Goal: Information Seeking & Learning: Learn about a topic

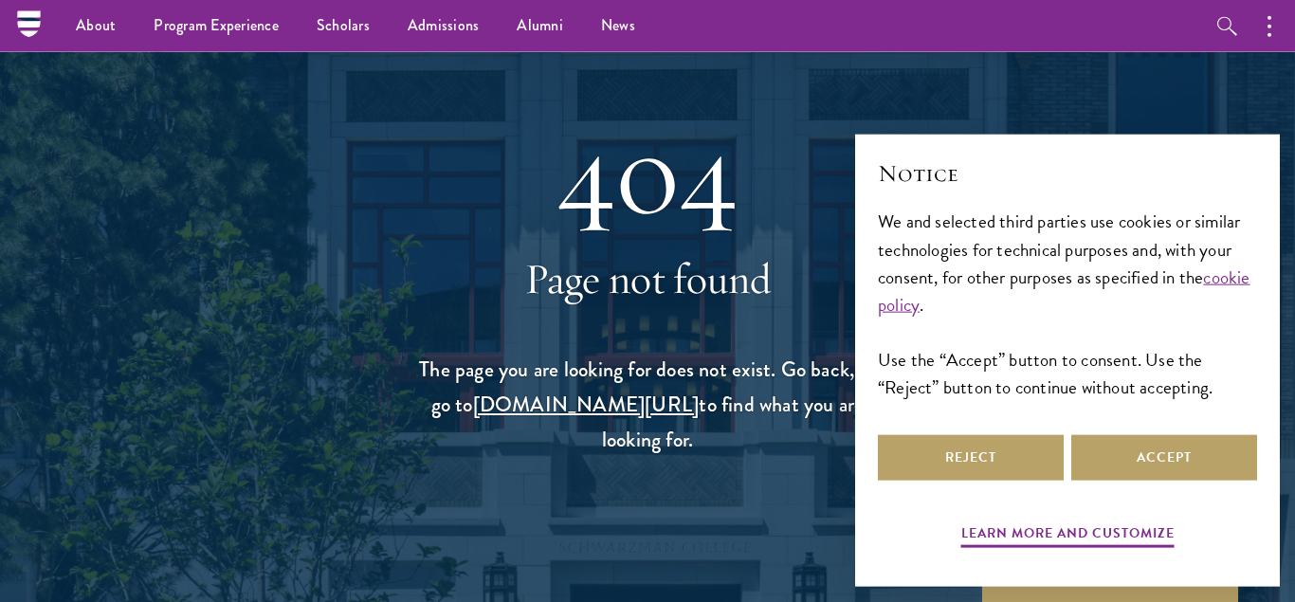
scroll to position [97, 0]
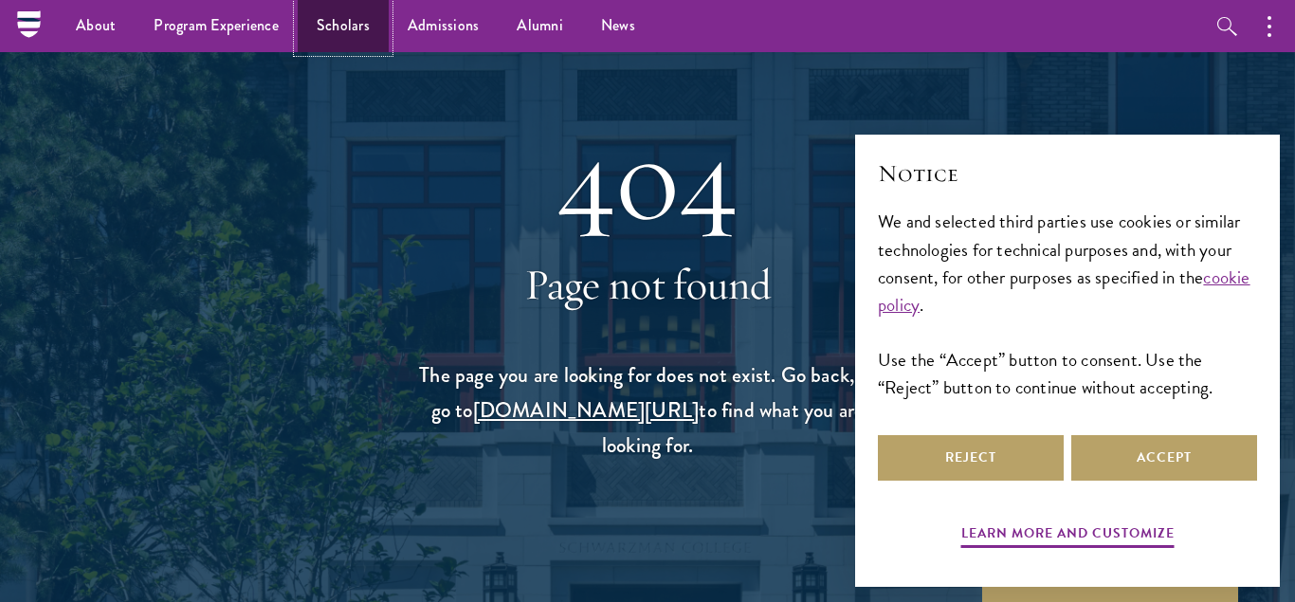
click at [346, 25] on link "Scholars" at bounding box center [343, 26] width 91 height 52
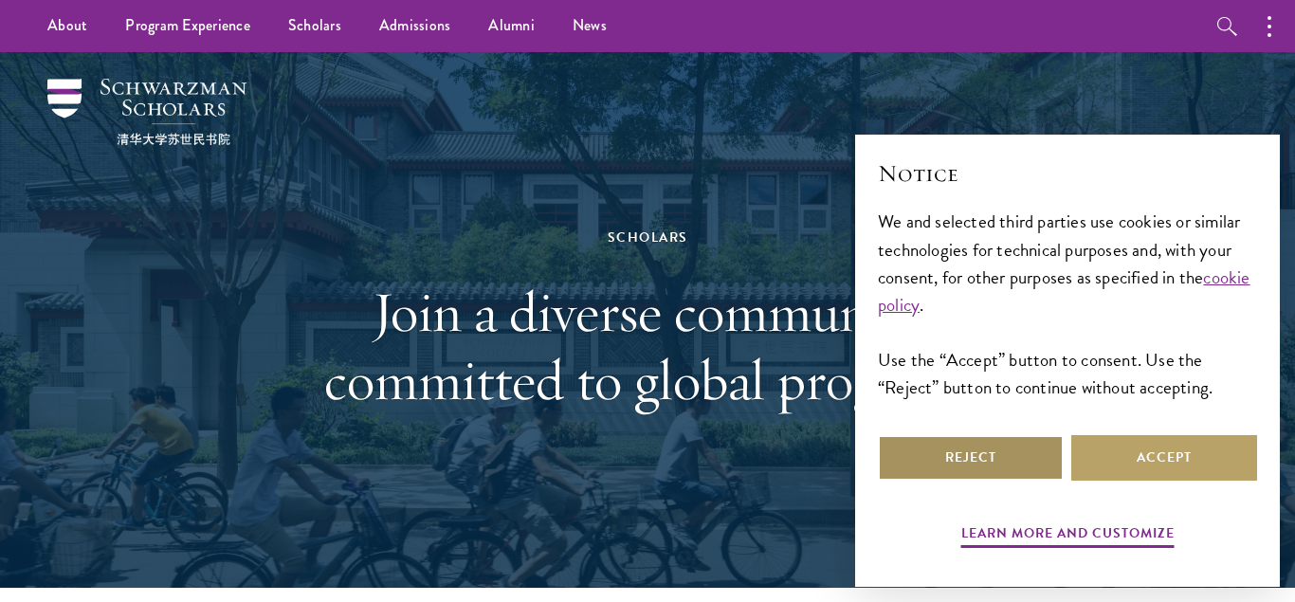
click at [1017, 458] on button "Reject" at bounding box center [971, 458] width 186 height 46
click at [1017, 458] on div "Scholars Join a diverse community committed to global progress." at bounding box center [647, 320] width 1105 height 536
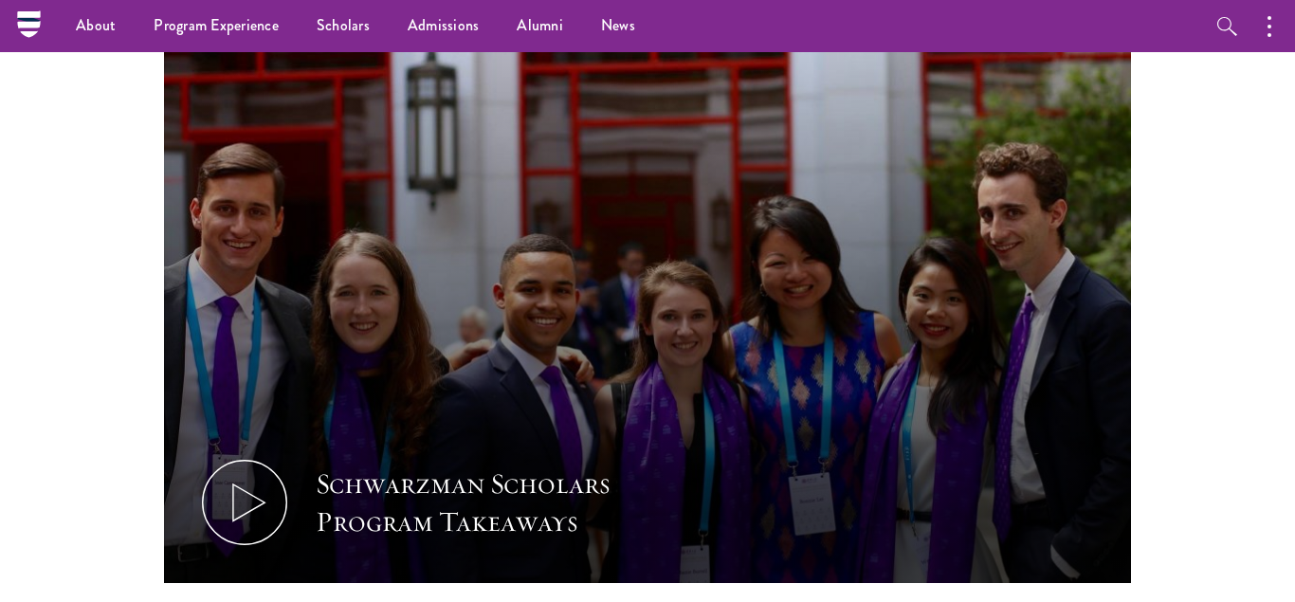
scroll to position [483, 0]
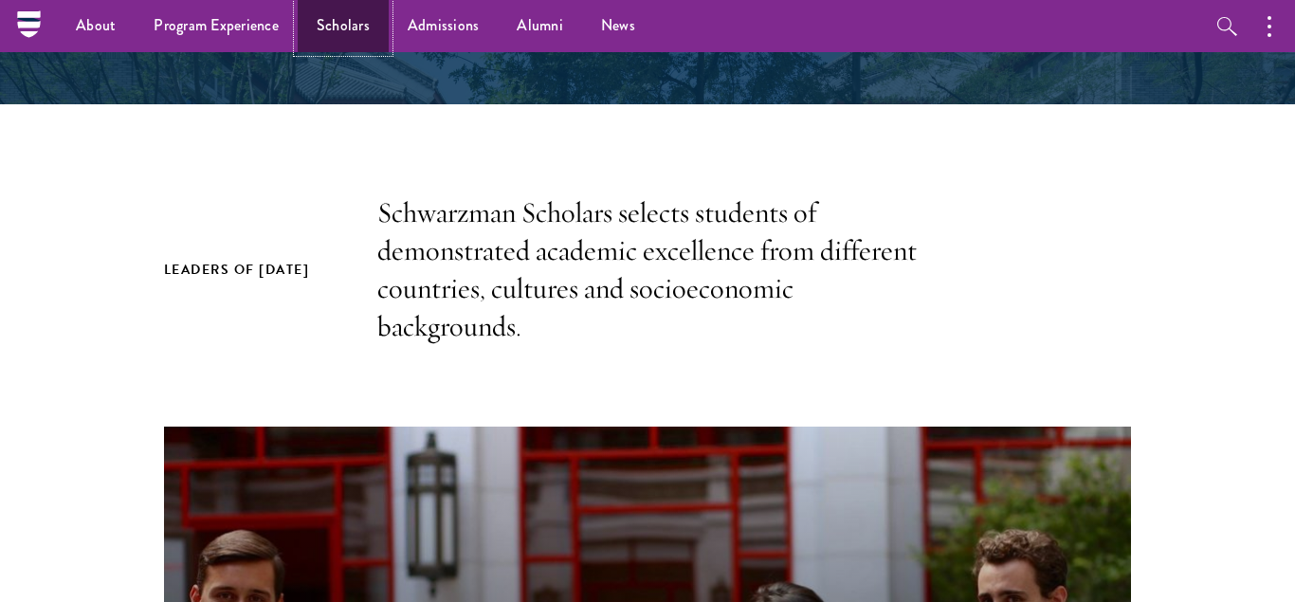
click at [341, 19] on link "Scholars" at bounding box center [343, 26] width 91 height 52
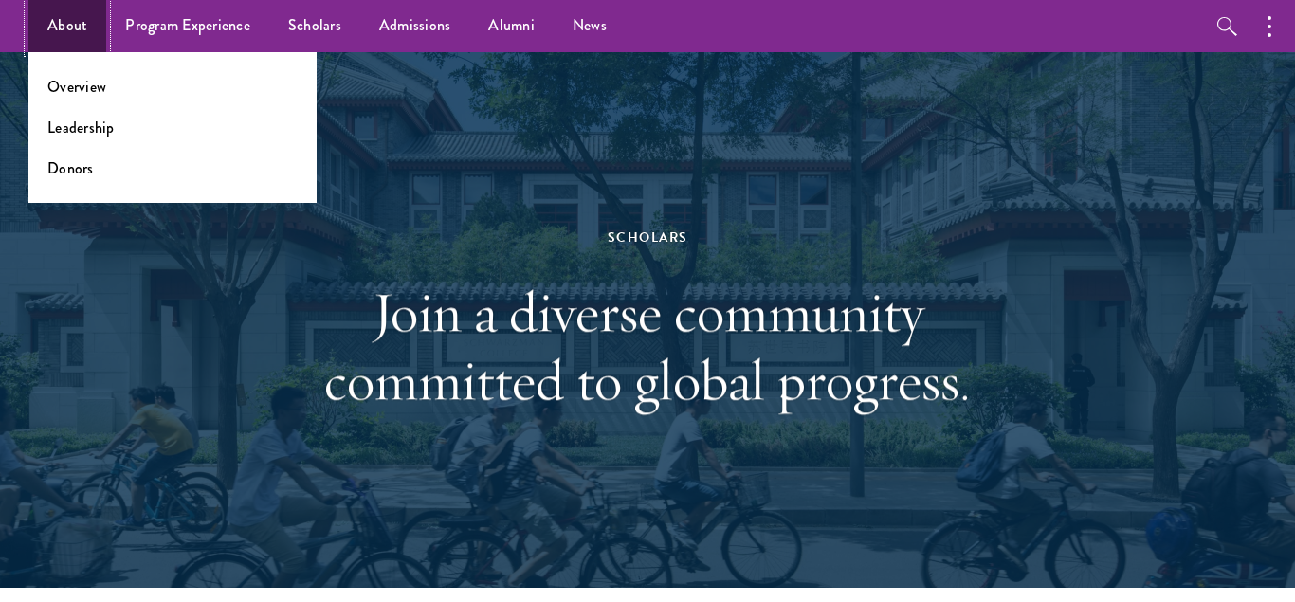
click at [76, 27] on link "About" at bounding box center [67, 26] width 78 height 52
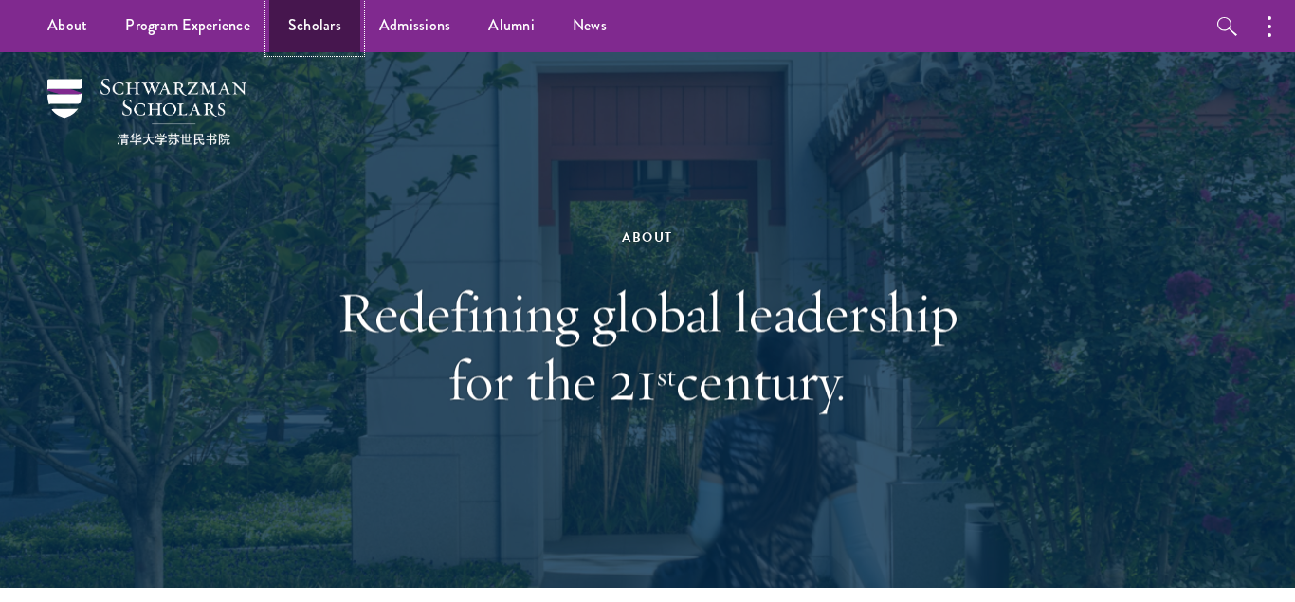
click at [318, 26] on link "Scholars" at bounding box center [314, 26] width 91 height 52
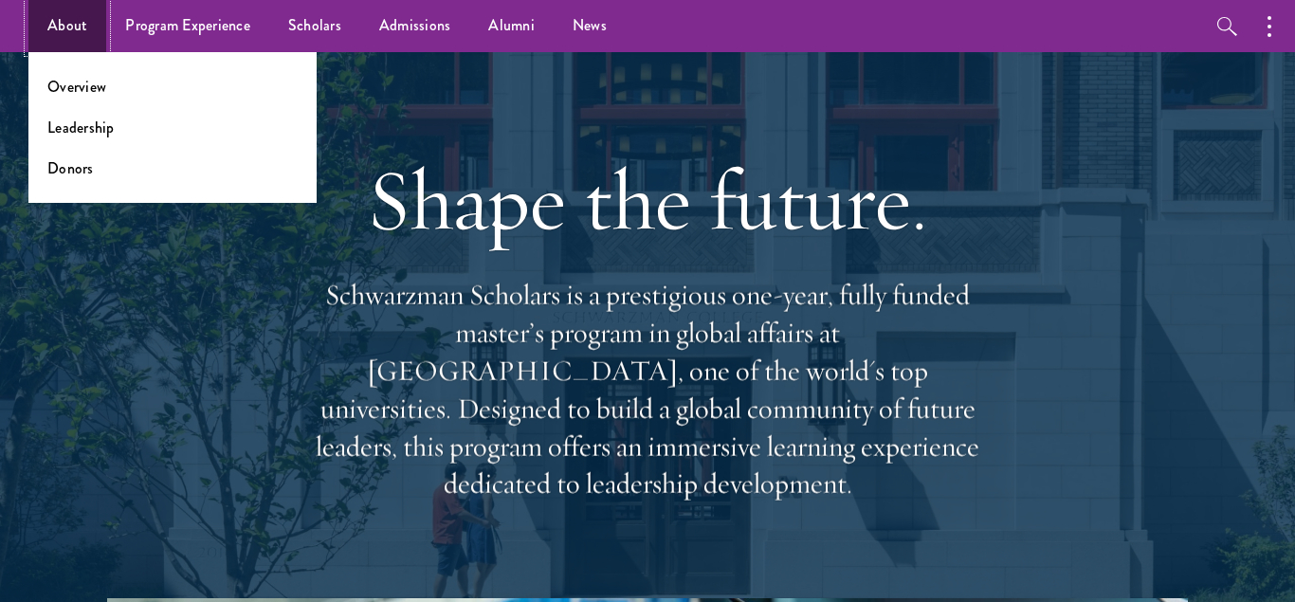
click at [69, 26] on link "About" at bounding box center [67, 26] width 78 height 52
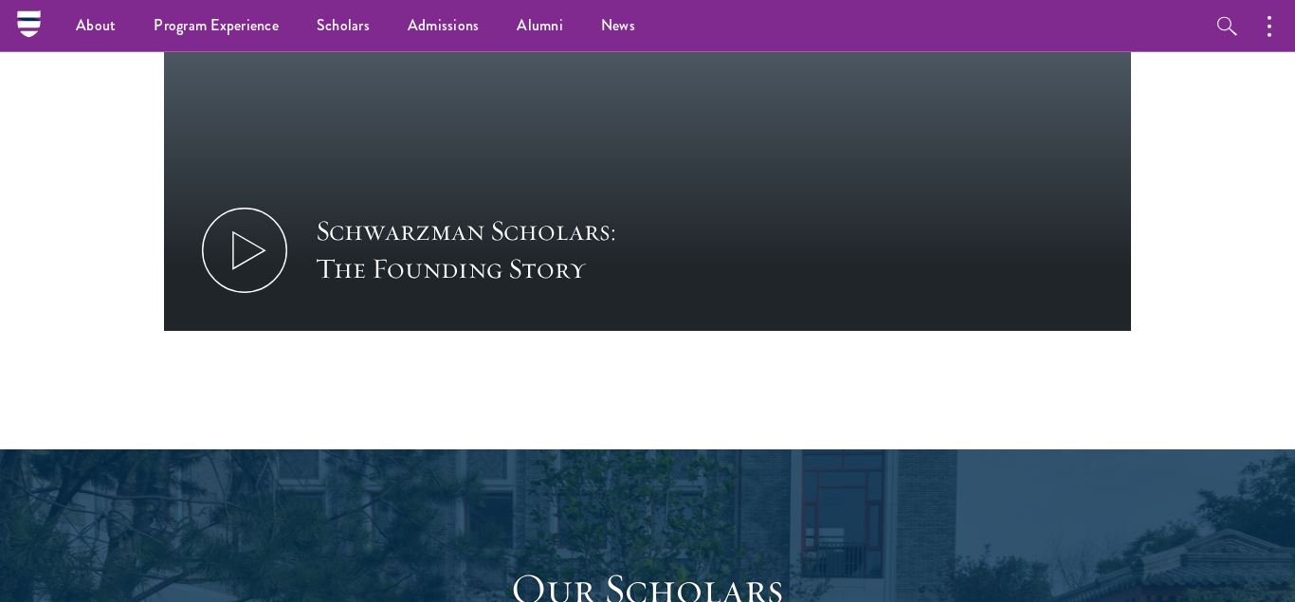
scroll to position [2321, 0]
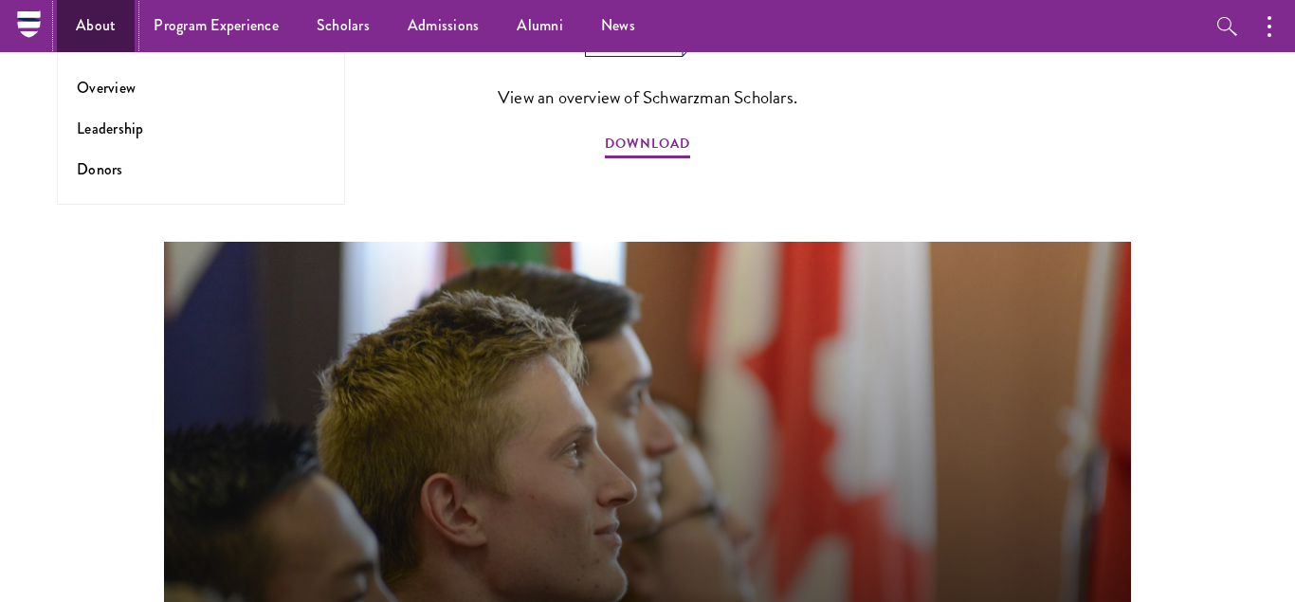
click at [89, 24] on link "About" at bounding box center [96, 26] width 78 height 52
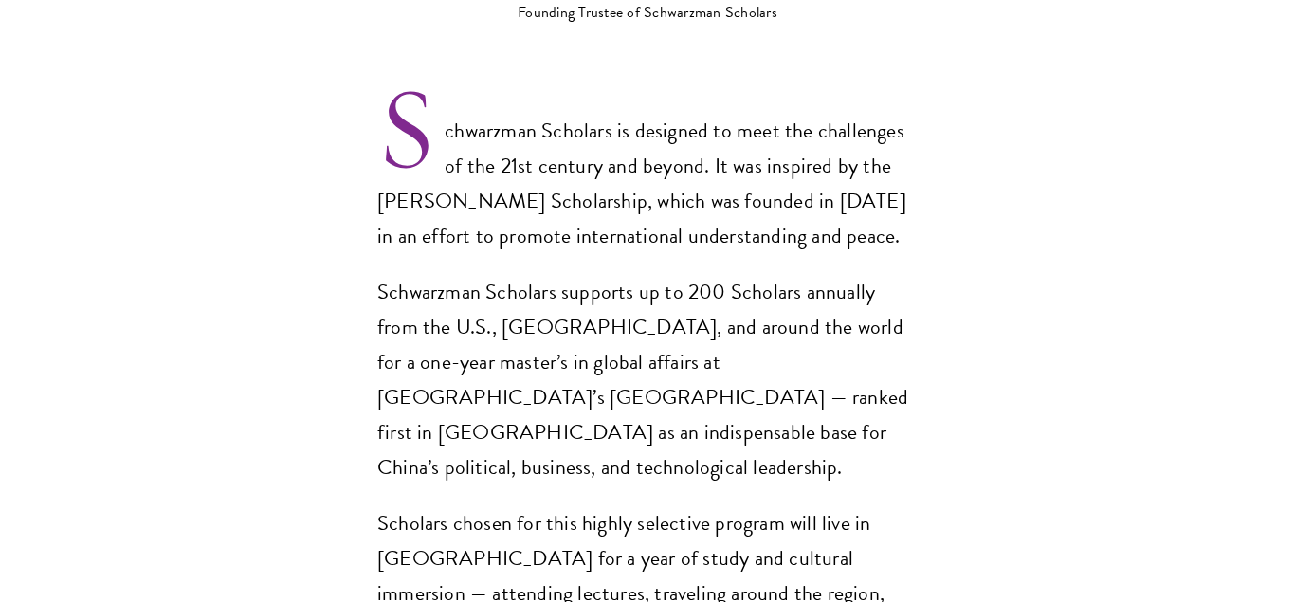
scroll to position [1354, 0]
